Goal: Information Seeking & Learning: Learn about a topic

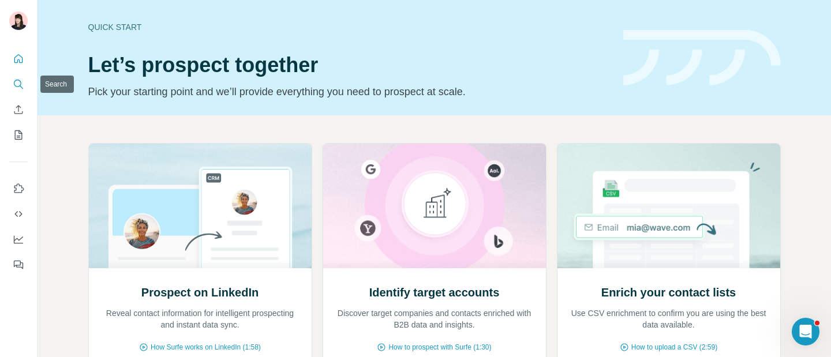
click at [13, 85] on icon "Search" at bounding box center [19, 84] width 12 height 12
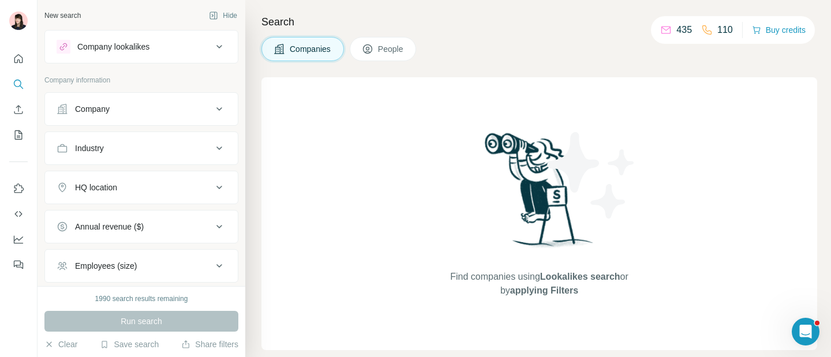
click at [137, 51] on div "Company lookalikes" at bounding box center [113, 47] width 72 height 12
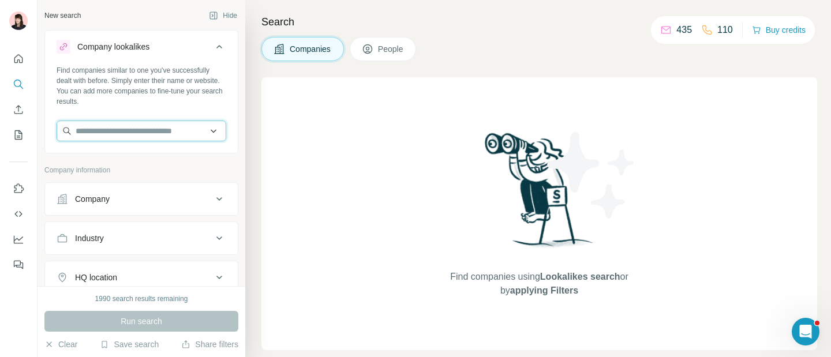
click at [163, 132] on input "text" at bounding box center [142, 131] width 170 height 21
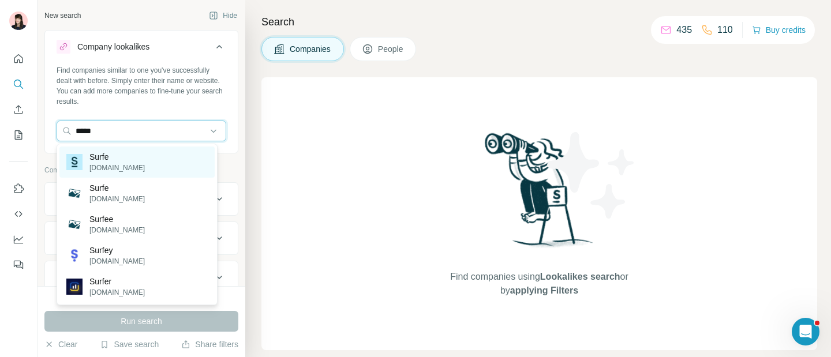
type input "*****"
click at [179, 160] on div "Surfe [DOMAIN_NAME]" at bounding box center [136, 162] width 155 height 31
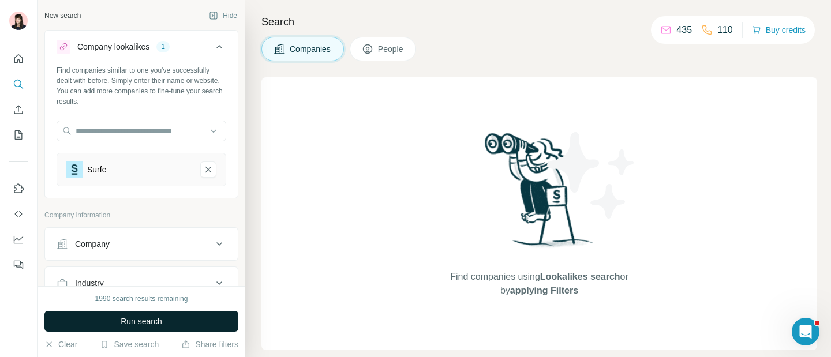
click at [162, 326] on span "Run search" at bounding box center [142, 322] width 42 height 12
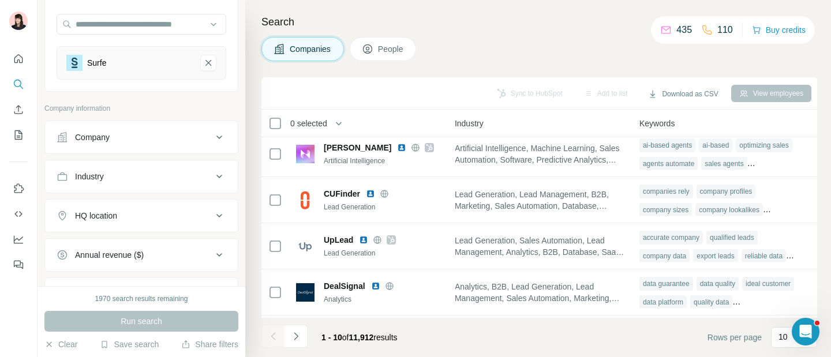
scroll to position [108, 0]
click at [117, 146] on button "Company" at bounding box center [141, 136] width 193 height 28
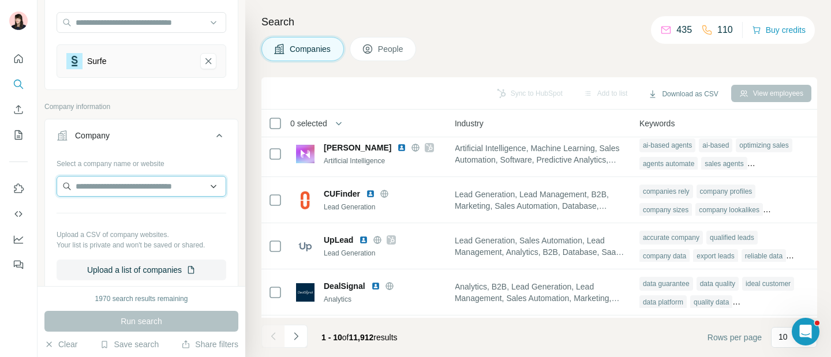
click at [125, 186] on input "text" at bounding box center [142, 186] width 170 height 21
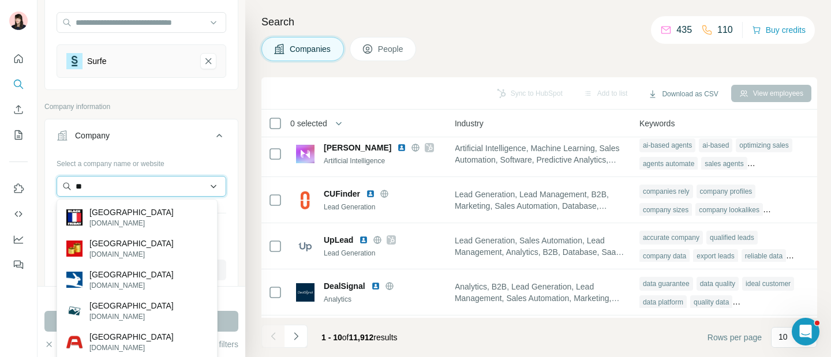
type input "*"
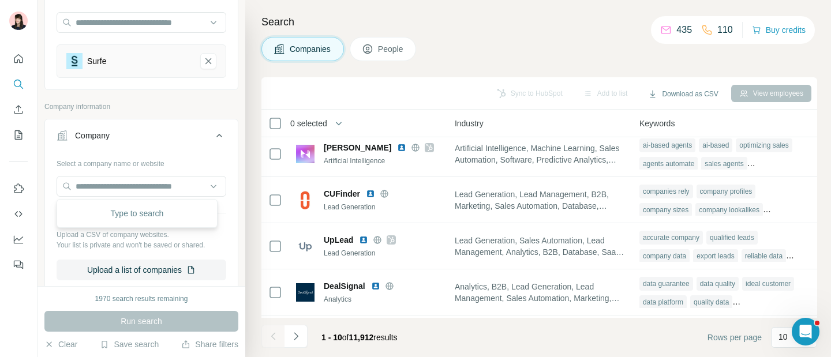
click at [212, 138] on icon at bounding box center [219, 136] width 14 height 14
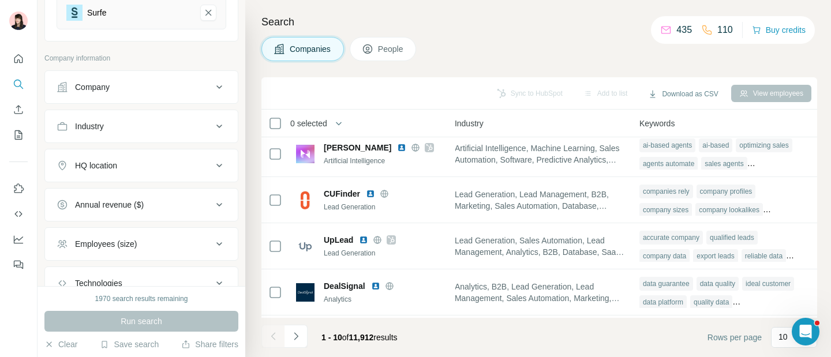
scroll to position [159, 0]
click at [129, 167] on div "HQ location" at bounding box center [135, 163] width 156 height 12
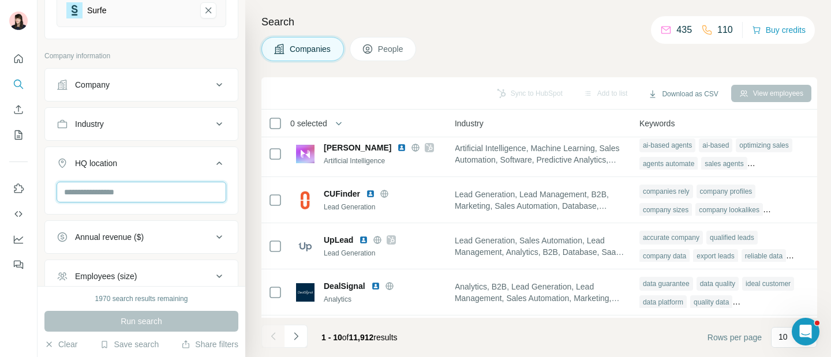
click at [120, 190] on input "text" at bounding box center [142, 192] width 170 height 21
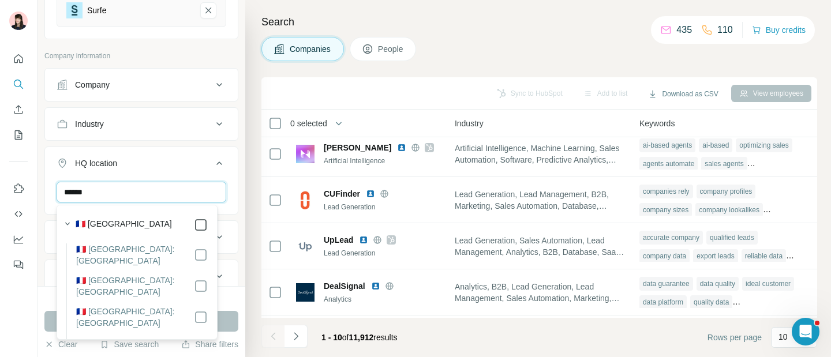
type input "******"
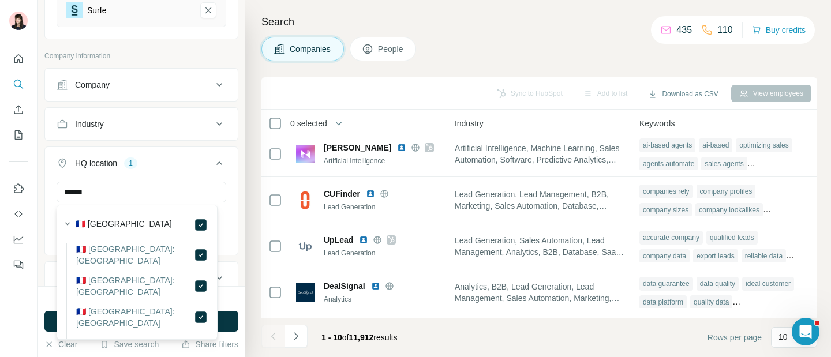
click at [227, 320] on button "Run search" at bounding box center [141, 321] width 194 height 21
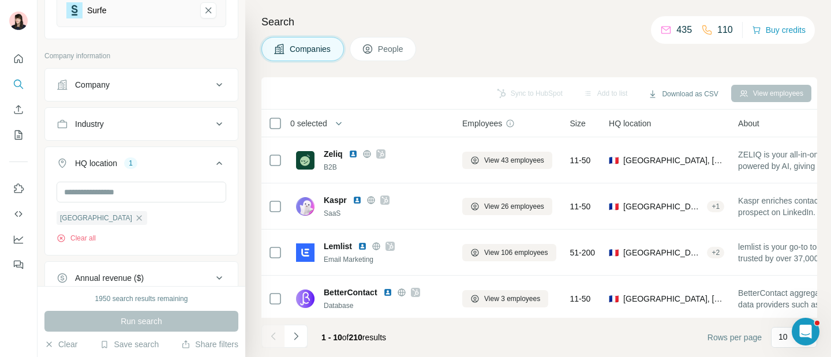
click at [389, 48] on span "People" at bounding box center [391, 49] width 27 height 12
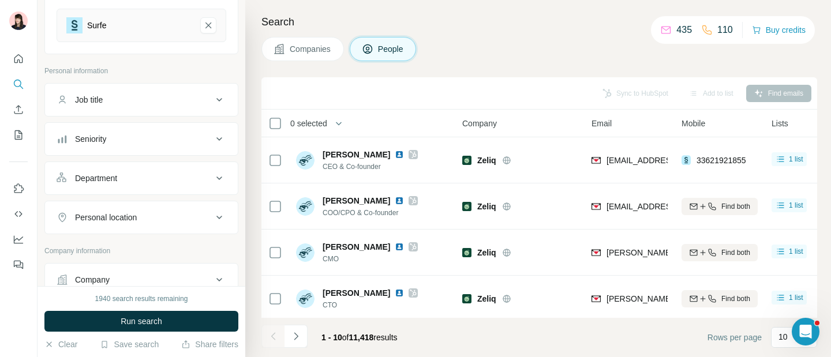
scroll to position [142, 0]
click at [180, 96] on div "Job title" at bounding box center [135, 102] width 156 height 12
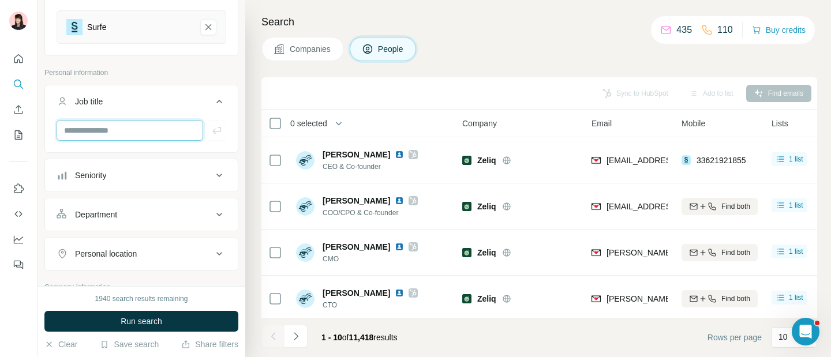
click at [159, 126] on input "text" at bounding box center [130, 130] width 147 height 21
click at [214, 96] on icon at bounding box center [219, 102] width 14 height 14
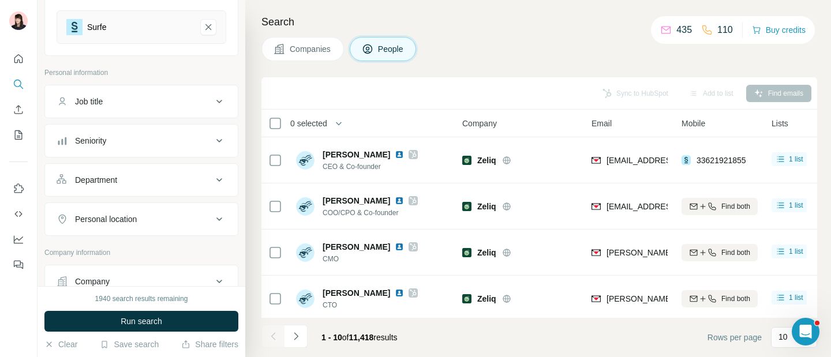
click at [163, 140] on div "Seniority" at bounding box center [135, 141] width 156 height 12
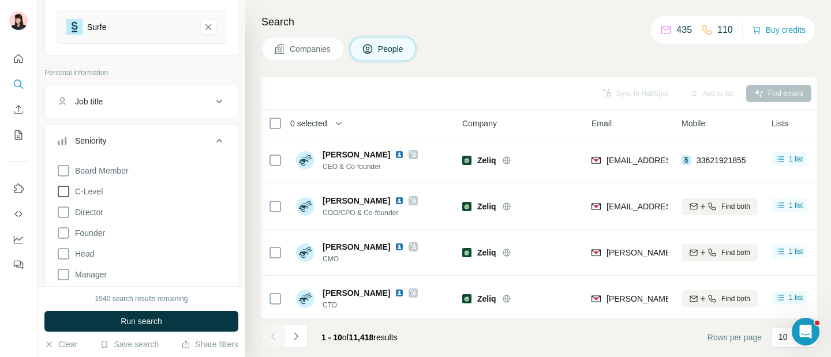
click at [66, 192] on icon at bounding box center [64, 192] width 14 height 14
click at [136, 314] on button "Run search" at bounding box center [141, 321] width 194 height 21
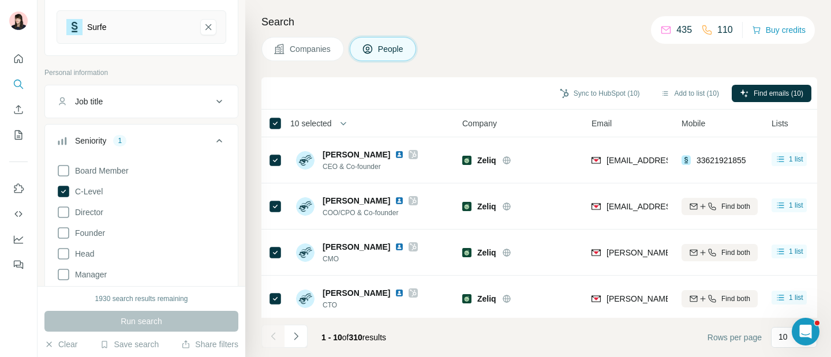
click at [322, 51] on span "Companies" at bounding box center [311, 49] width 42 height 12
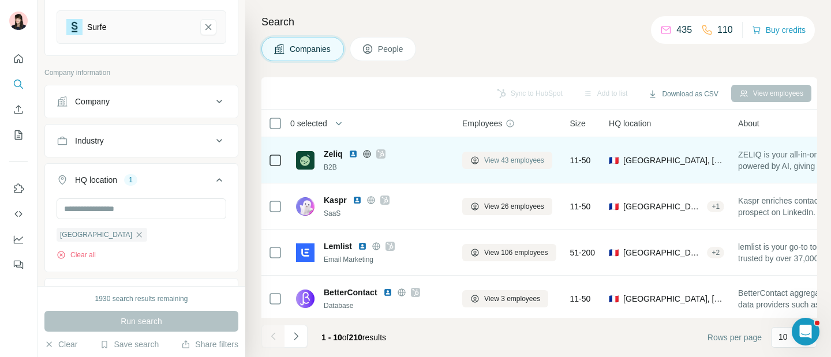
click at [524, 160] on span "View 43 employees" at bounding box center [514, 160] width 60 height 10
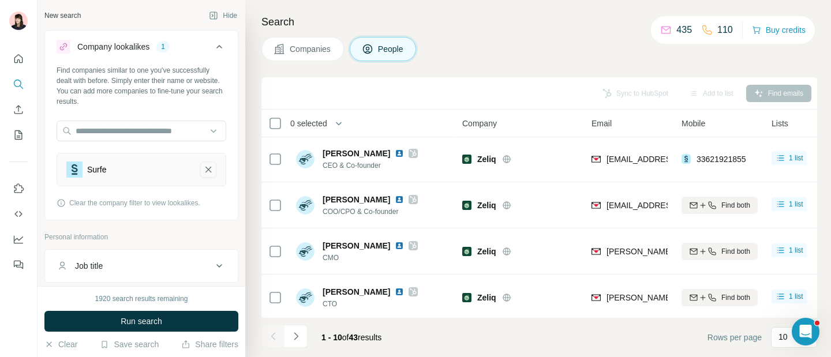
click at [203, 171] on icon "Surfe-remove-button" at bounding box center [208, 170] width 10 height 12
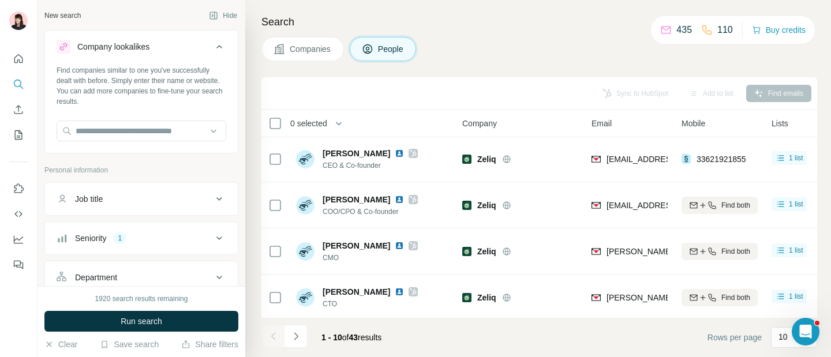
click at [212, 51] on icon at bounding box center [219, 47] width 14 height 14
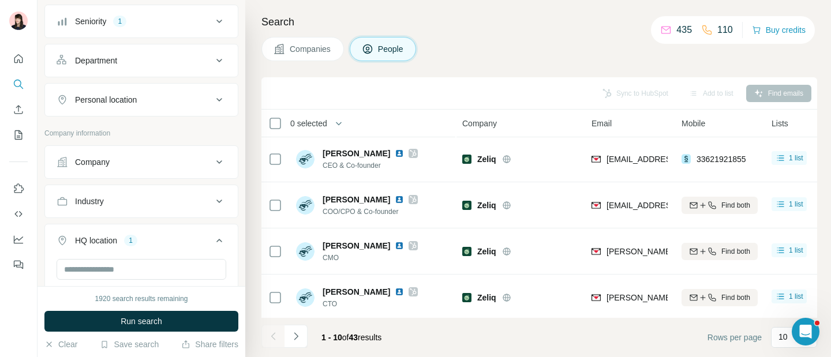
scroll to position [126, 0]
click at [18, 55] on icon "Quick start" at bounding box center [19, 59] width 12 height 12
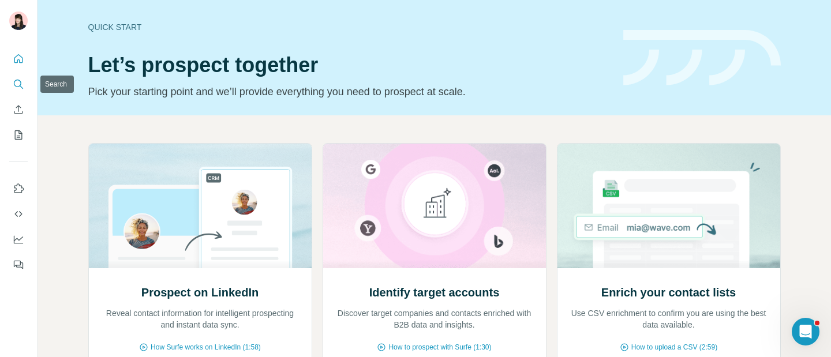
click at [16, 89] on icon "Search" at bounding box center [19, 84] width 12 height 12
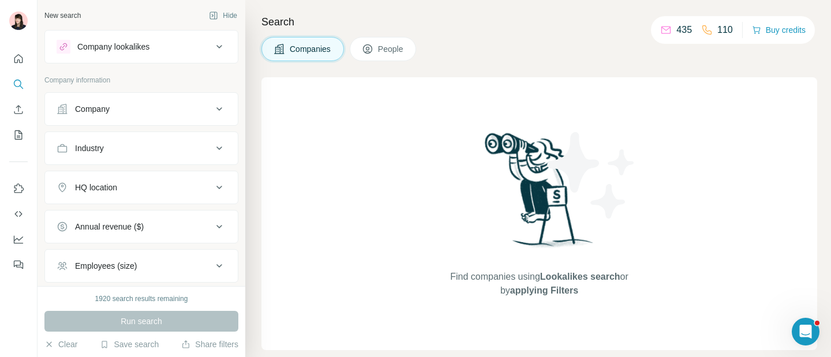
click at [159, 108] on div "Company" at bounding box center [135, 109] width 156 height 12
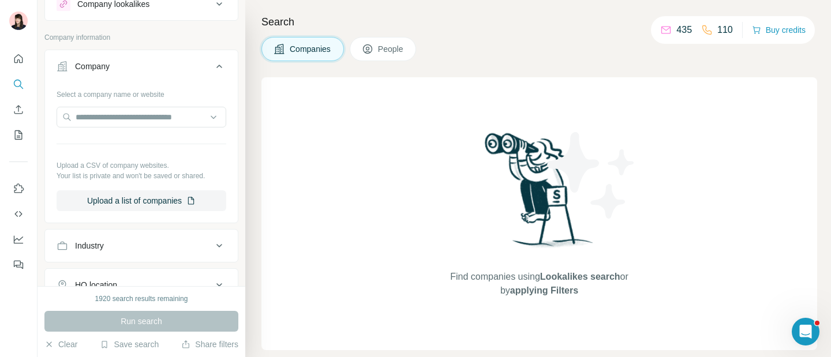
scroll to position [41, 0]
click at [212, 71] on icon at bounding box center [219, 68] width 14 height 14
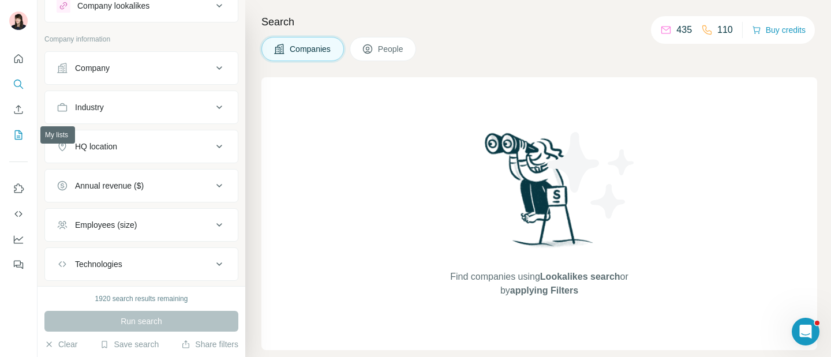
click at [18, 134] on icon "My lists" at bounding box center [19, 135] width 12 height 12
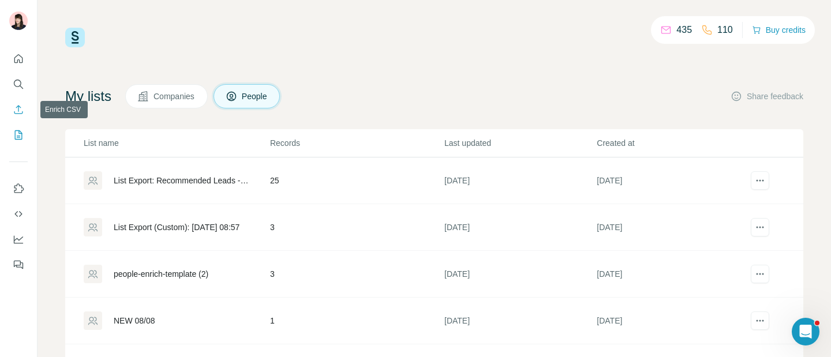
click at [18, 111] on icon "Enrich CSV" at bounding box center [18, 109] width 9 height 9
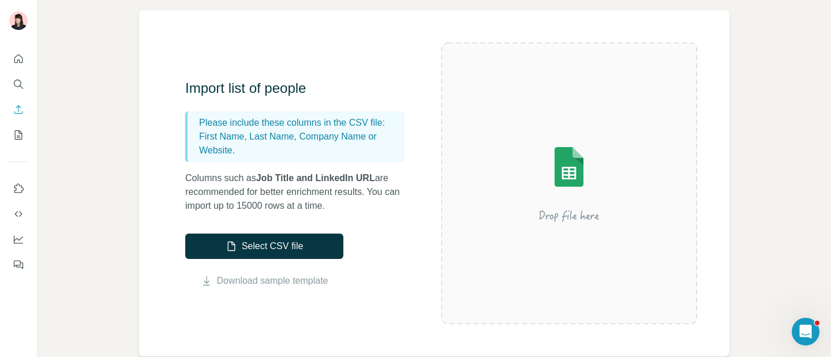
scroll to position [80, 0]
